Goal: Task Accomplishment & Management: Use online tool/utility

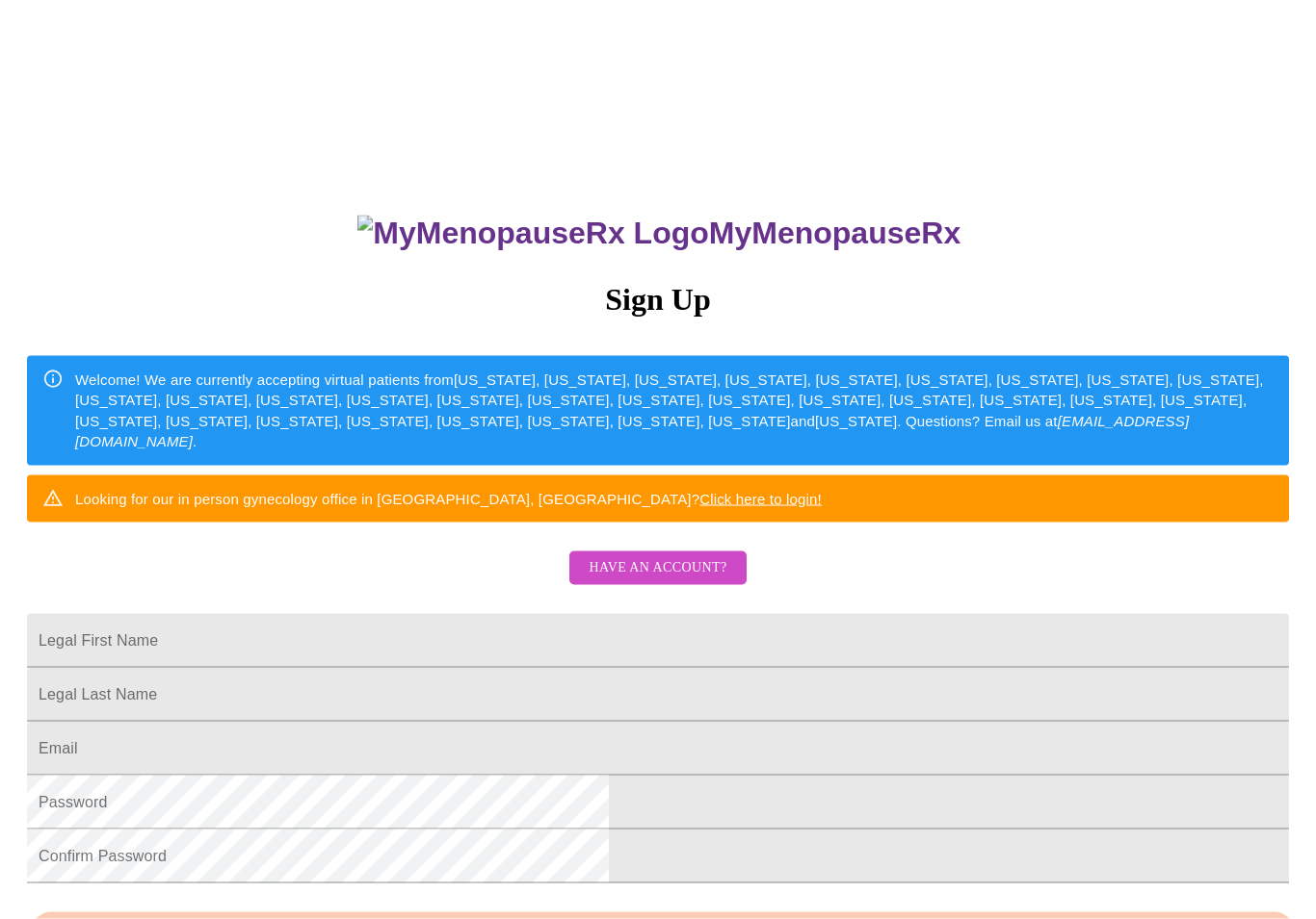
scroll to position [8, 0]
click at [679, 579] on span "Have an account?" at bounding box center [657, 567] width 138 height 24
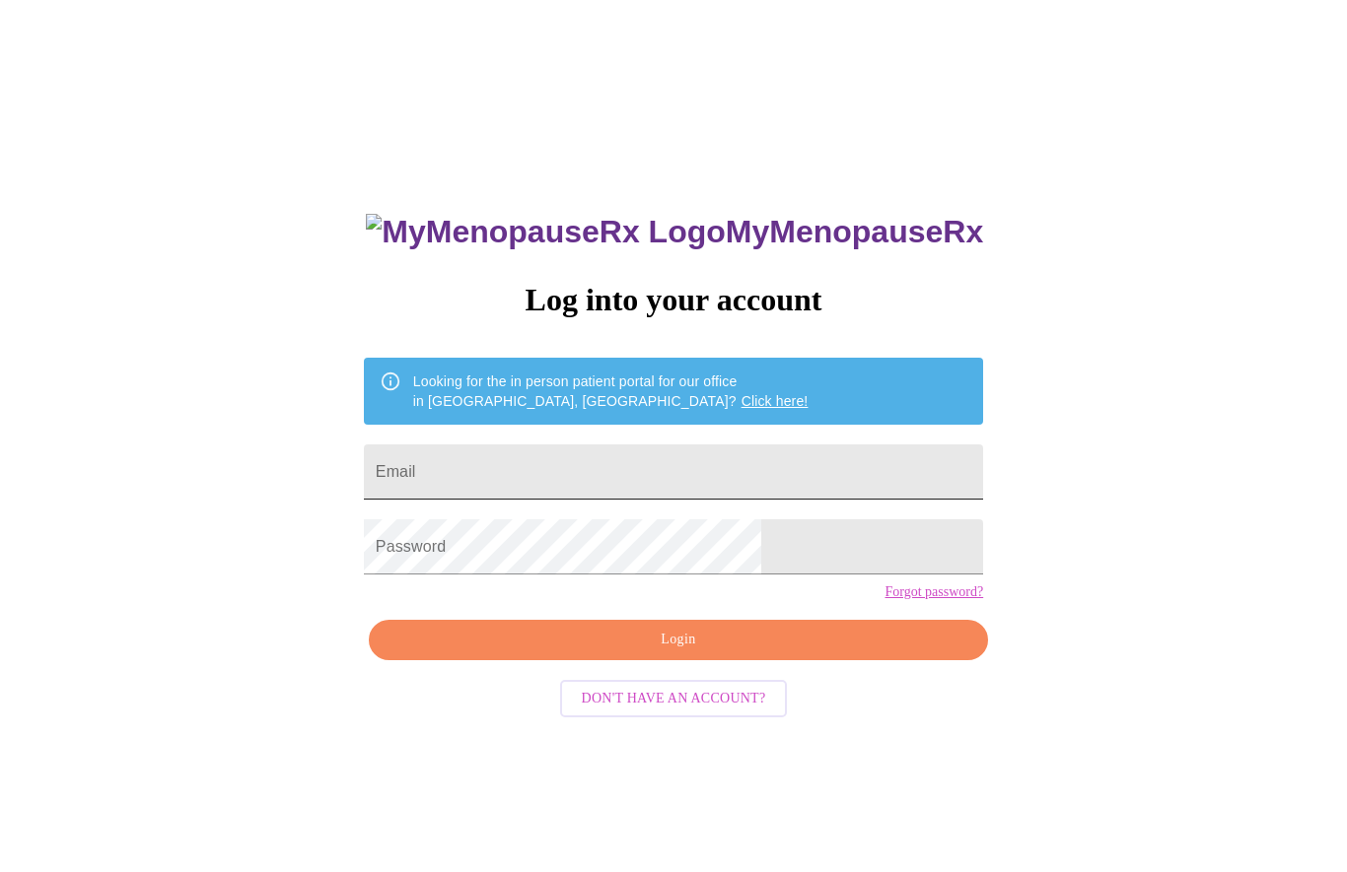
click at [747, 478] on input "Email" at bounding box center [673, 472] width 619 height 55
type input "[EMAIL_ADDRESS][DOMAIN_NAME]"
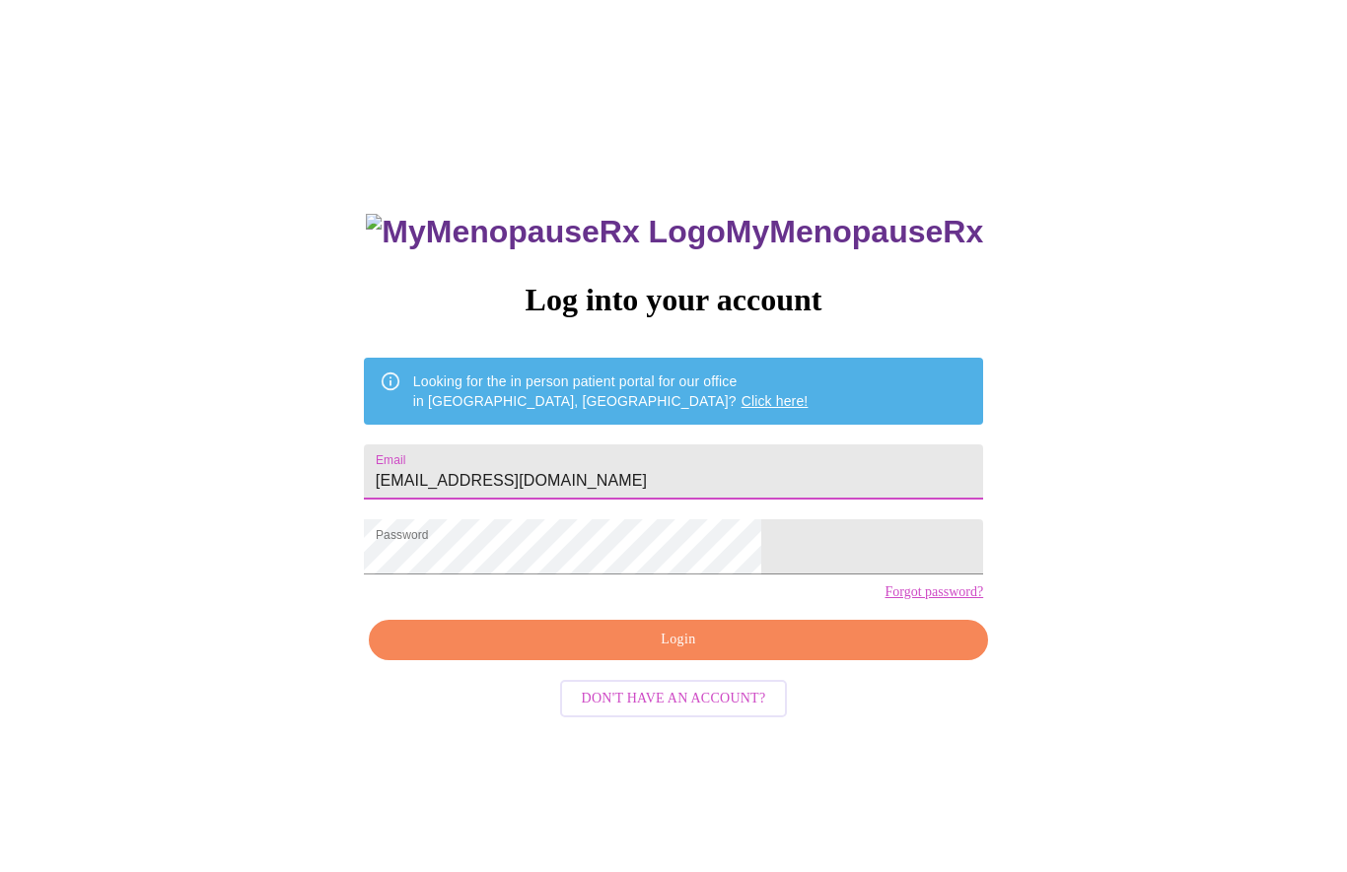
click at [778, 653] on span "Login" at bounding box center [678, 640] width 574 height 25
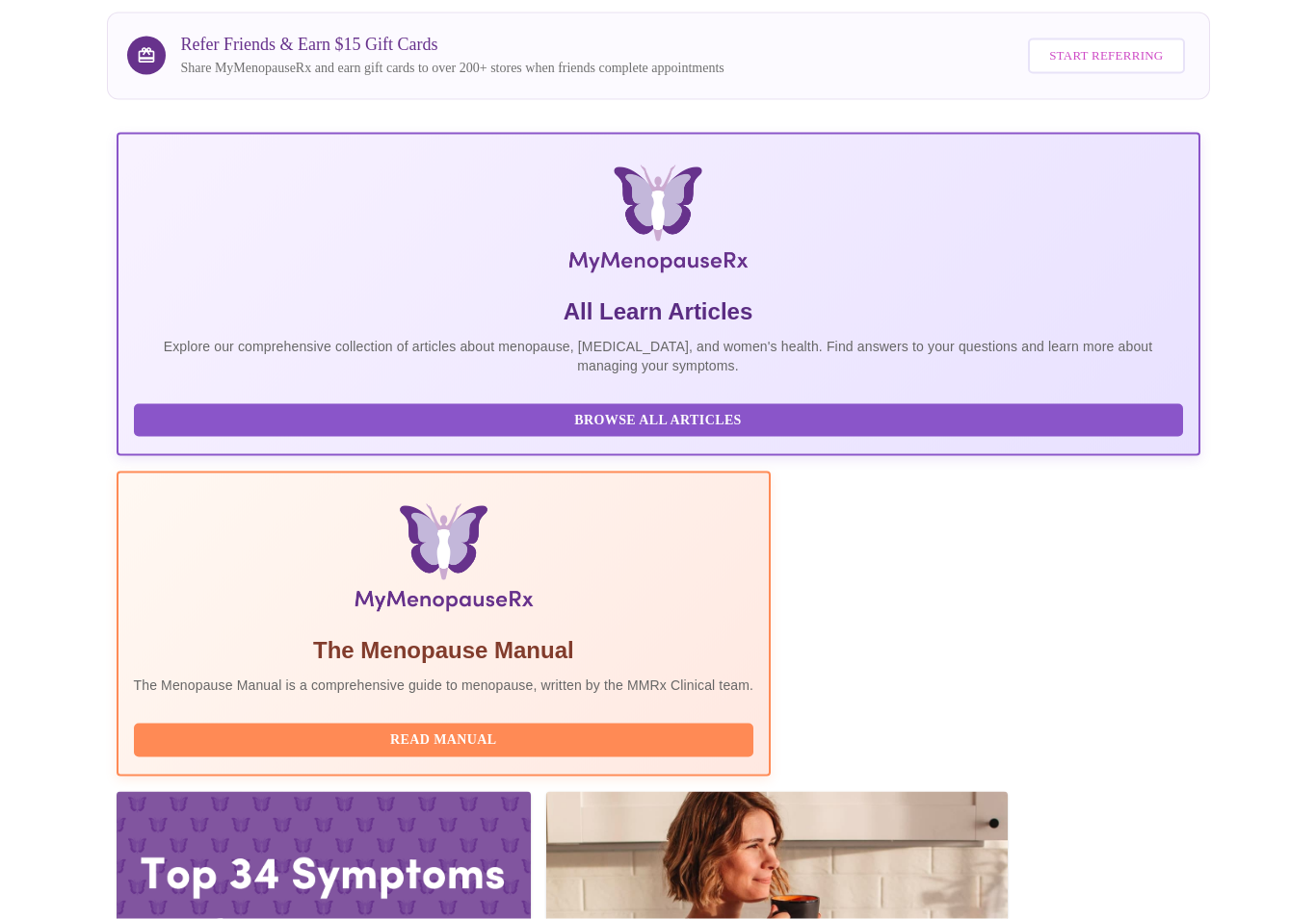
scroll to position [203, 0]
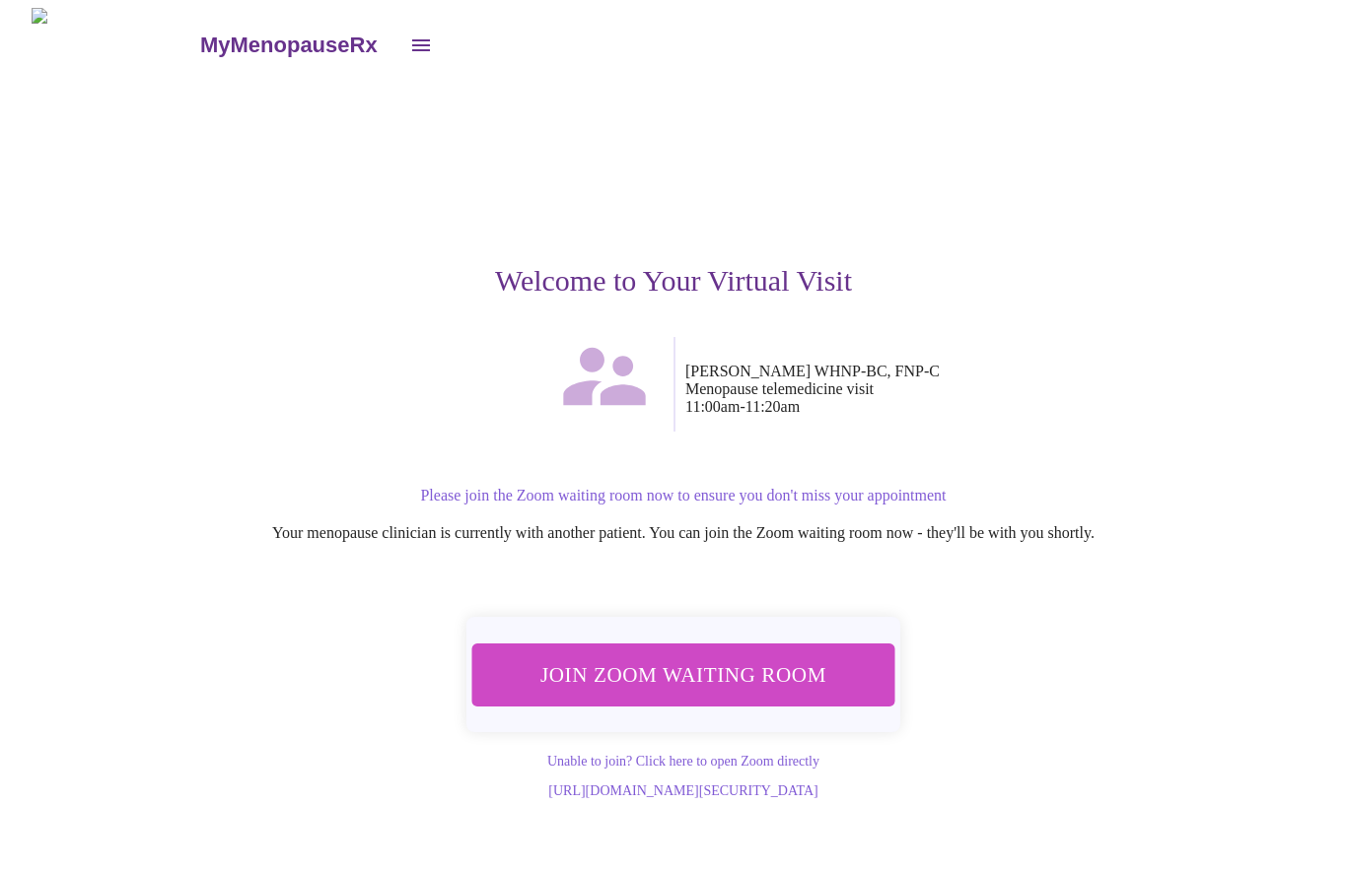
click at [776, 675] on span "Join Zoom Waiting Room" at bounding box center [683, 675] width 371 height 36
